Goal: Information Seeking & Learning: Learn about a topic

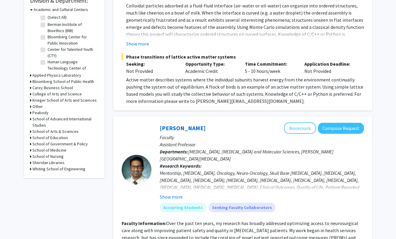
scroll to position [198, 0]
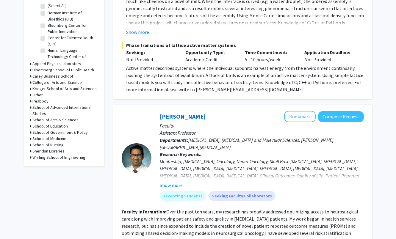
click at [31, 139] on icon at bounding box center [30, 139] width 1 height 6
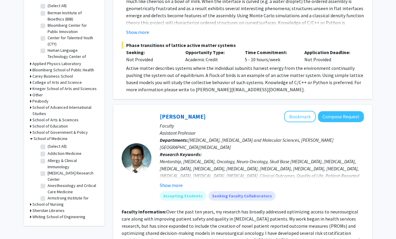
click at [48, 147] on label "(Select All)" at bounding box center [57, 146] width 19 height 6
click at [48, 147] on input "(Select All)" at bounding box center [50, 145] width 4 height 4
checkbox input "true"
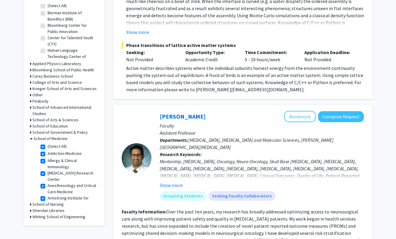
checkbox input "true"
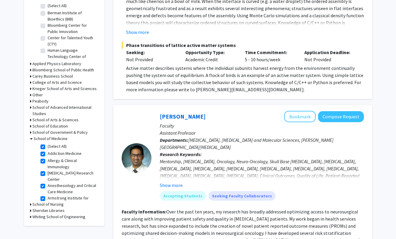
checkbox input "true"
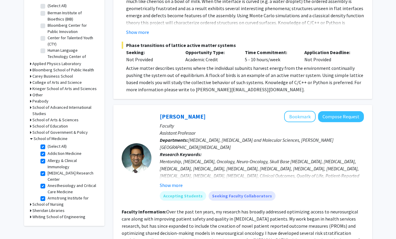
checkbox input "true"
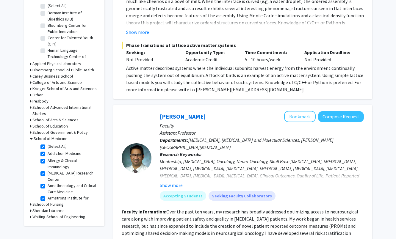
checkbox input "true"
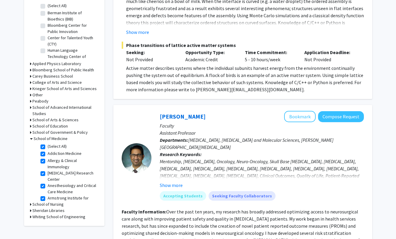
checkbox input "true"
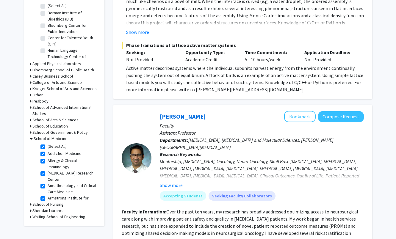
checkbox input "true"
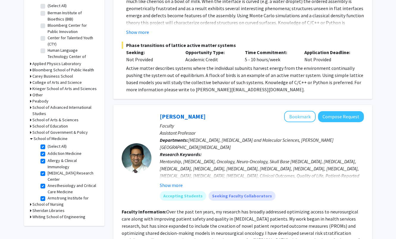
checkbox input "true"
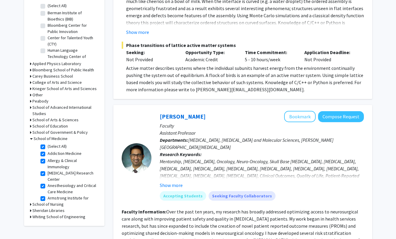
checkbox input "true"
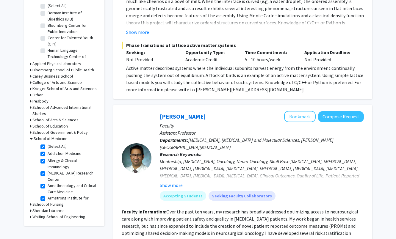
checkbox input "true"
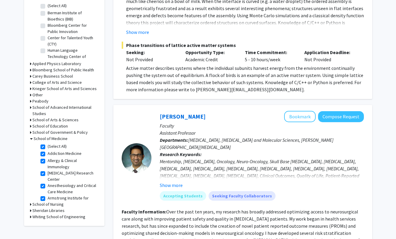
checkbox input "true"
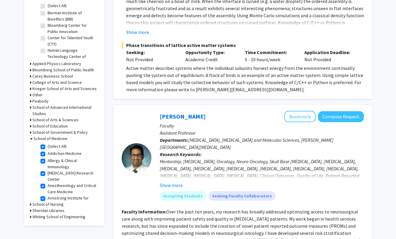
checkbox input "true"
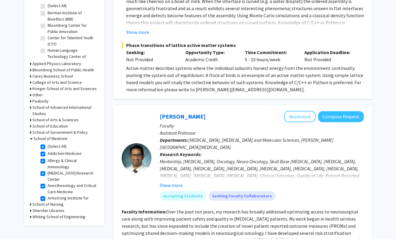
checkbox input "true"
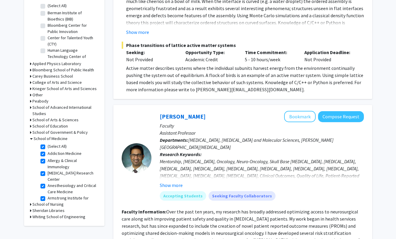
checkbox input "true"
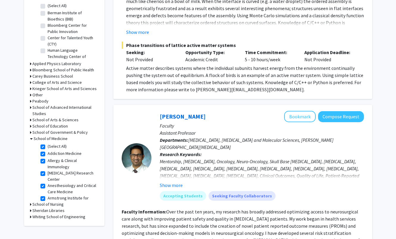
checkbox input "true"
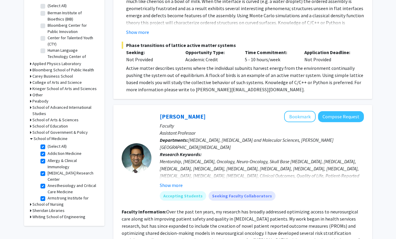
checkbox input "true"
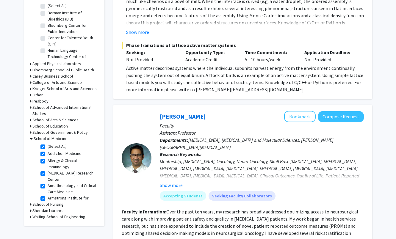
checkbox input "true"
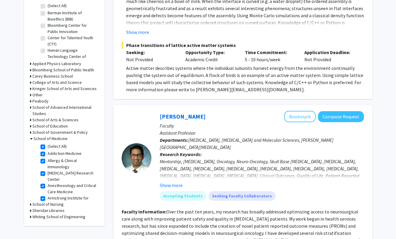
checkbox input "true"
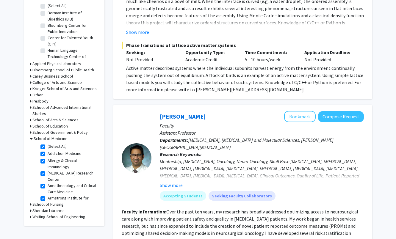
checkbox input "true"
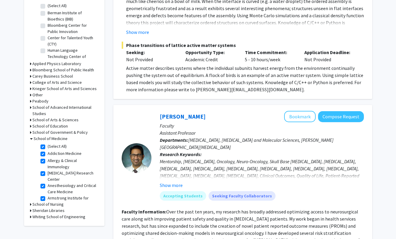
checkbox input "true"
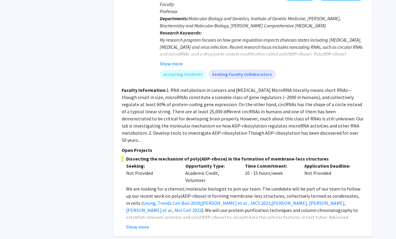
scroll to position [2653, 0]
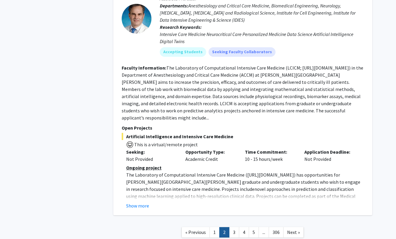
scroll to position [2138, 0]
click at [235, 227] on link "3" at bounding box center [234, 232] width 10 height 10
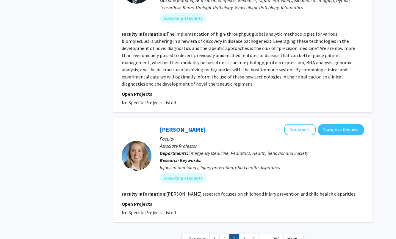
scroll to position [1612, 0]
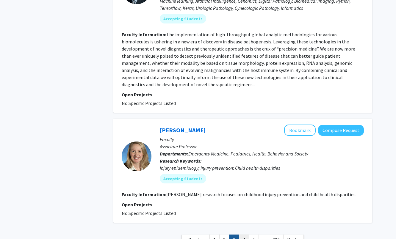
click at [244, 235] on link "4" at bounding box center [244, 240] width 10 height 10
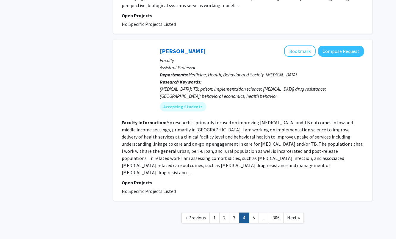
scroll to position [1511, 0]
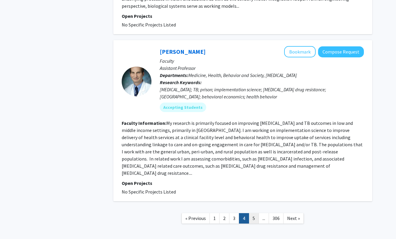
click at [254, 213] on link "5" at bounding box center [253, 218] width 10 height 10
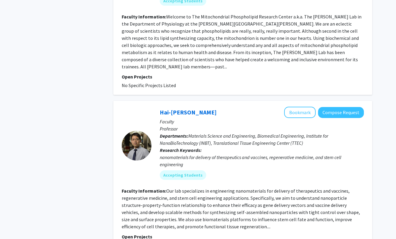
scroll to position [1438, 0]
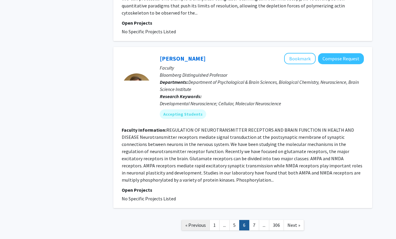
scroll to position [1409, 0]
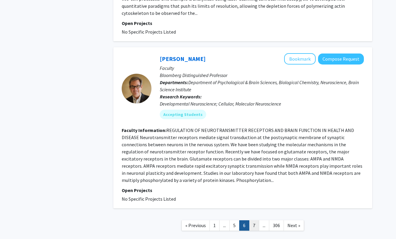
click at [256, 220] on link "7" at bounding box center [254, 225] width 10 height 10
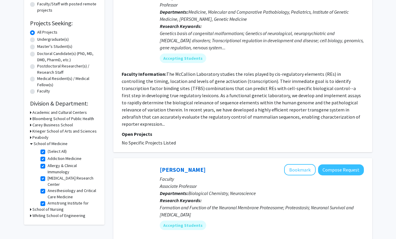
scroll to position [106, 0]
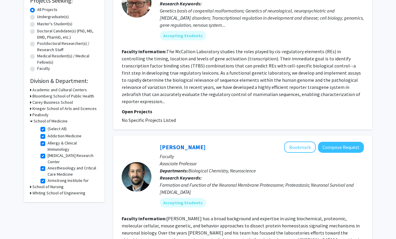
click at [48, 131] on label "(Select All)" at bounding box center [57, 129] width 19 height 6
click at [48, 130] on input "(Select All)" at bounding box center [50, 128] width 4 height 4
checkbox input "false"
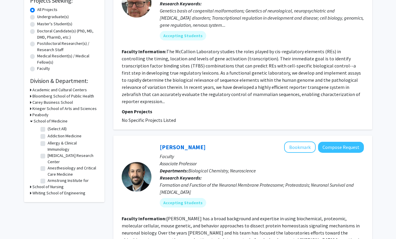
checkbox input "false"
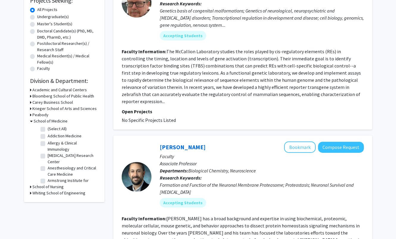
checkbox input "false"
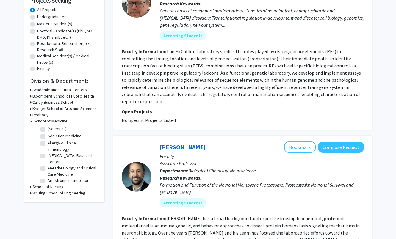
checkbox input "false"
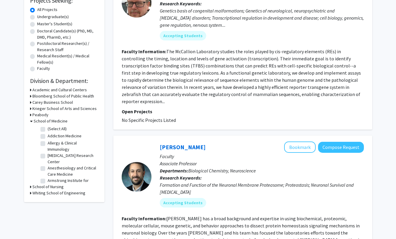
checkbox input "false"
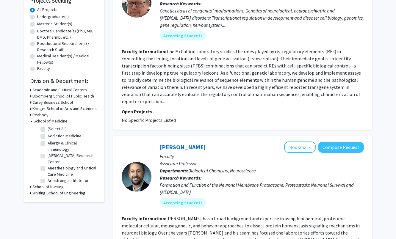
checkbox input "false"
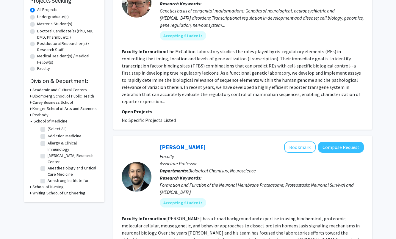
checkbox input "false"
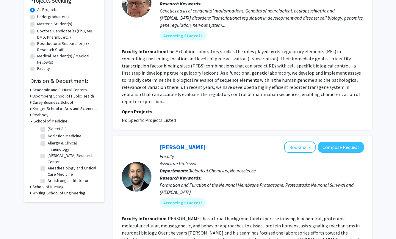
checkbox input "false"
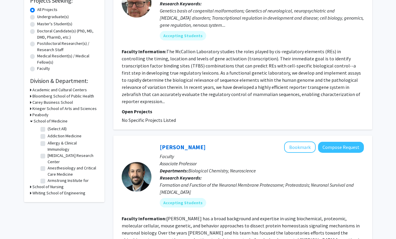
checkbox input "false"
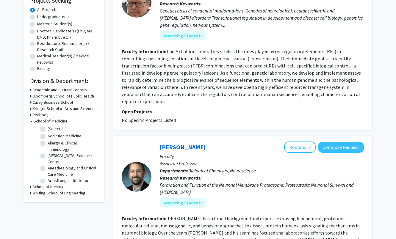
checkbox input "false"
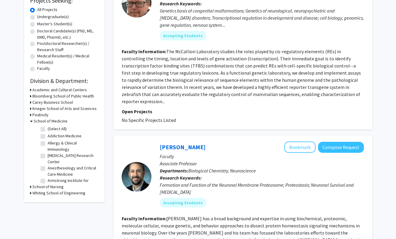
checkbox input "false"
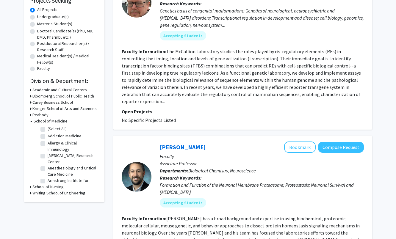
checkbox input "false"
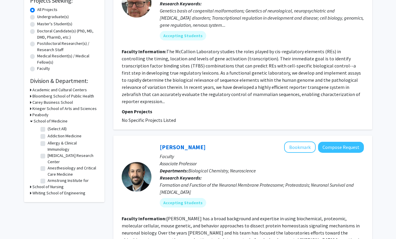
checkbox input "false"
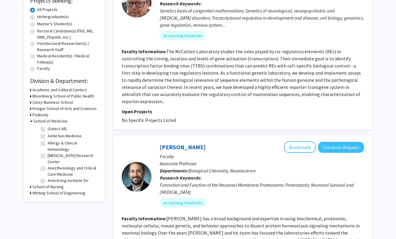
checkbox input "false"
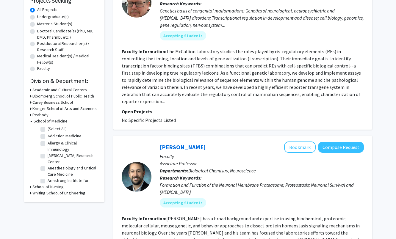
checkbox input "false"
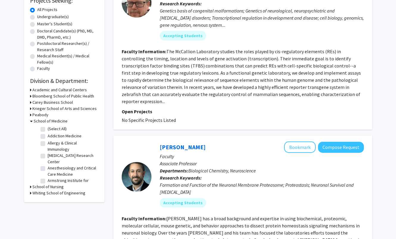
checkbox input "false"
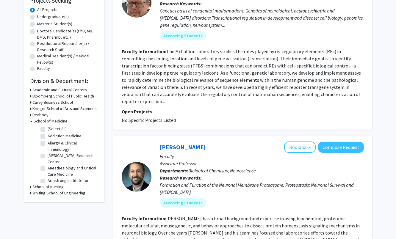
checkbox input "false"
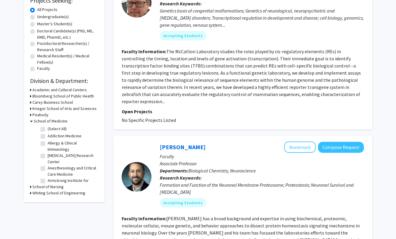
checkbox input "false"
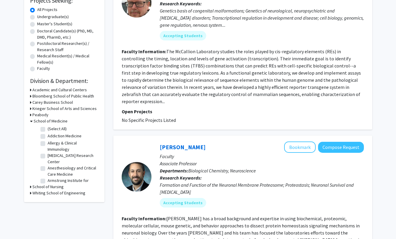
checkbox input "false"
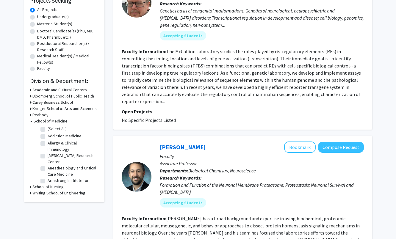
checkbox input "false"
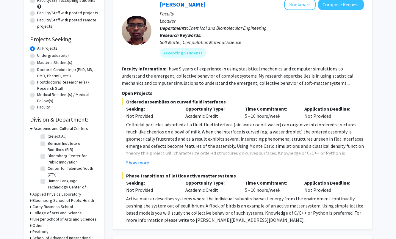
scroll to position [70, 0]
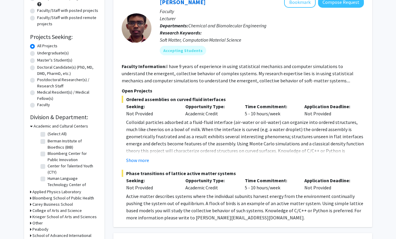
click at [48, 135] on label "(Select All)" at bounding box center [57, 134] width 19 height 6
click at [48, 135] on input "(Select All)" at bounding box center [50, 133] width 4 height 4
checkbox input "true"
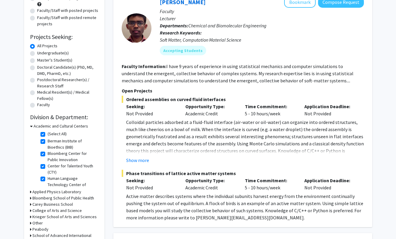
checkbox input "true"
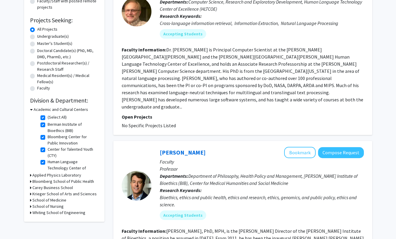
scroll to position [93, 0]
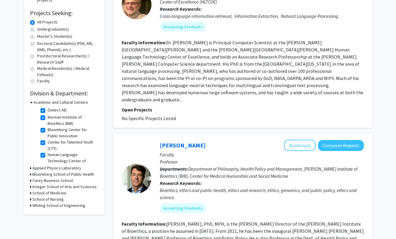
click at [30, 196] on icon at bounding box center [30, 193] width 1 height 6
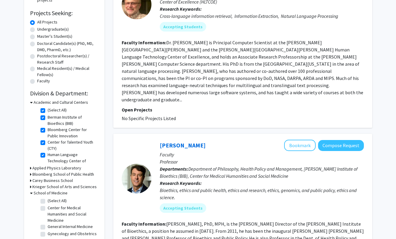
click at [48, 201] on label "(Select All)" at bounding box center [57, 201] width 19 height 6
click at [48, 201] on input "(Select All)" at bounding box center [50, 200] width 4 height 4
checkbox input "true"
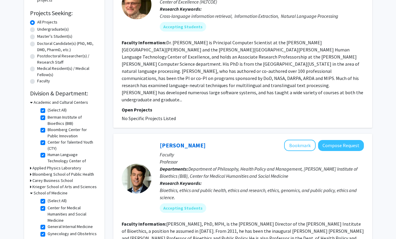
checkbox input "true"
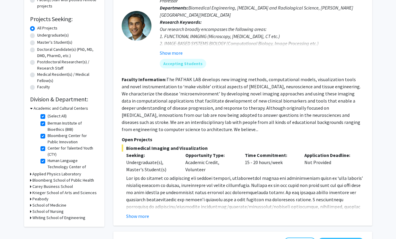
scroll to position [89, 0]
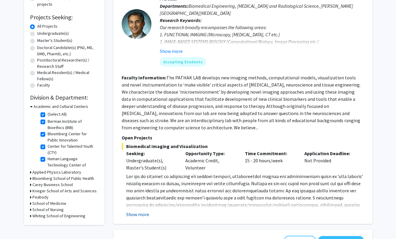
click at [135, 218] on button "Show more" at bounding box center [137, 214] width 23 height 7
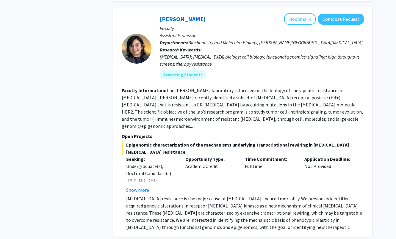
scroll to position [2703, 0]
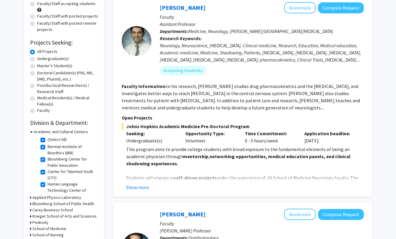
scroll to position [82, 0]
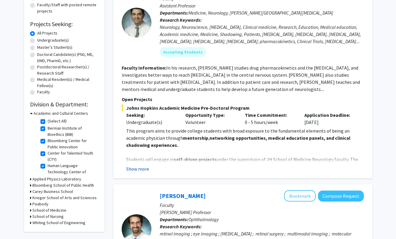
click at [141, 169] on button "Show more" at bounding box center [137, 168] width 23 height 7
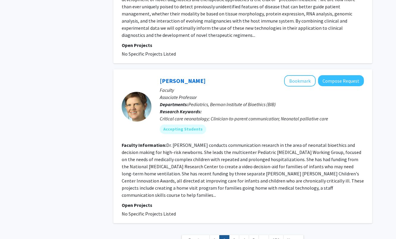
scroll to position [2071, 0]
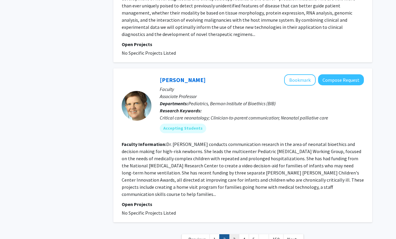
click at [234, 234] on link "3" at bounding box center [234, 239] width 10 height 10
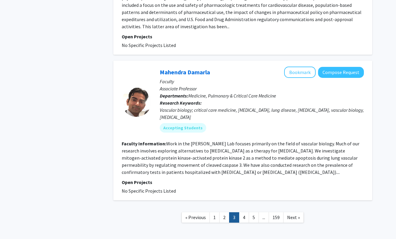
scroll to position [1400, 0]
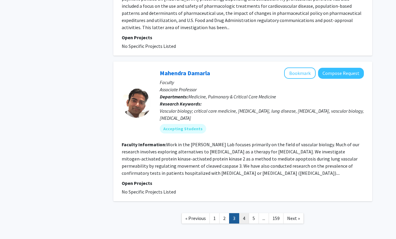
click at [241, 213] on link "4" at bounding box center [244, 218] width 10 height 10
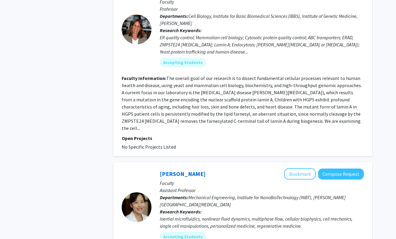
scroll to position [880, 0]
